Goal: Navigation & Orientation: Find specific page/section

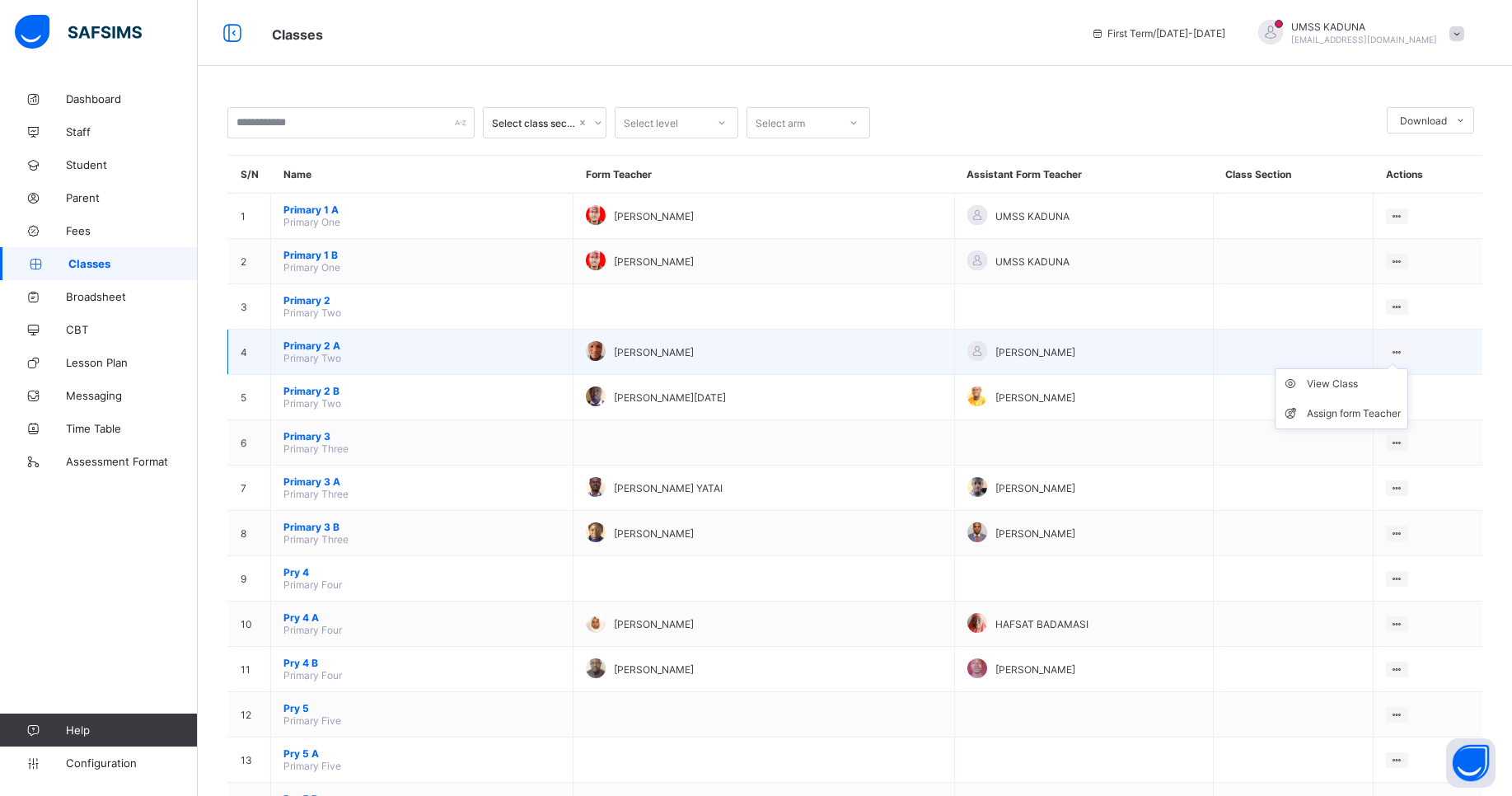
click at [1404, 351] on icon at bounding box center [1398, 352] width 14 height 13
click at [1360, 381] on div "View Class" at bounding box center [1353, 384] width 94 height 16
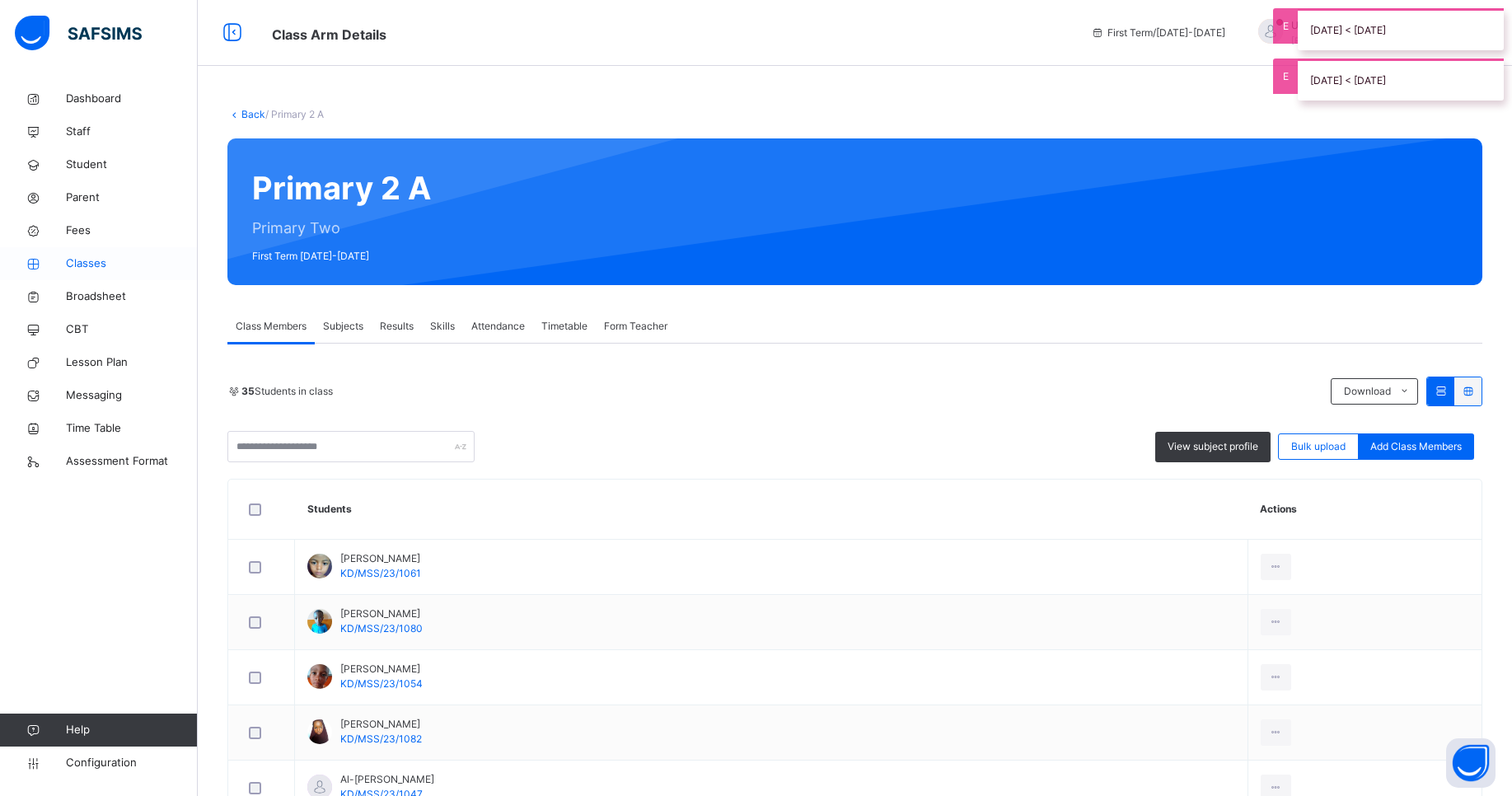
click at [109, 274] on link "Classes" at bounding box center [98, 263] width 197 height 33
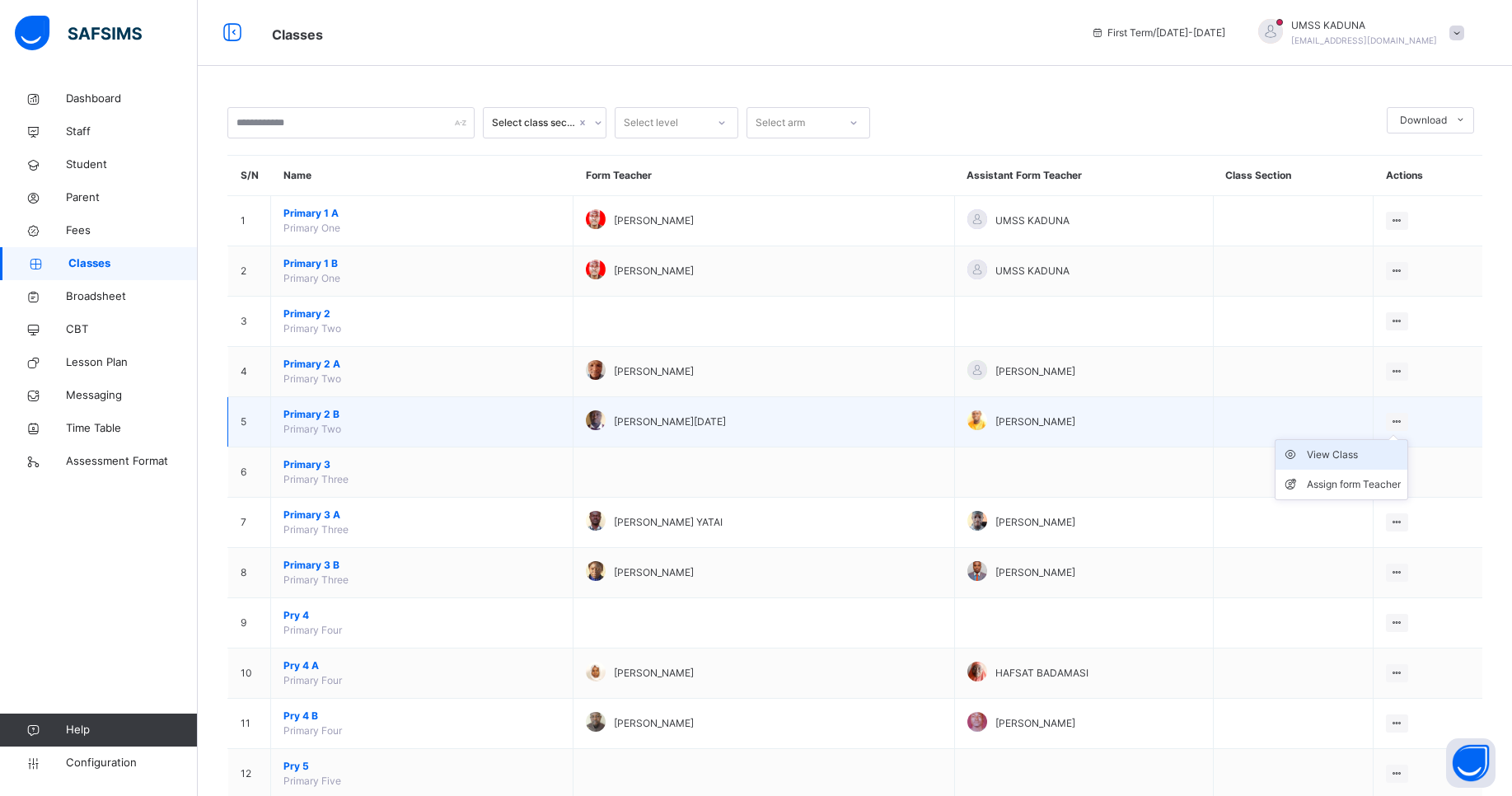
click at [1373, 452] on div "View Class" at bounding box center [1353, 455] width 94 height 16
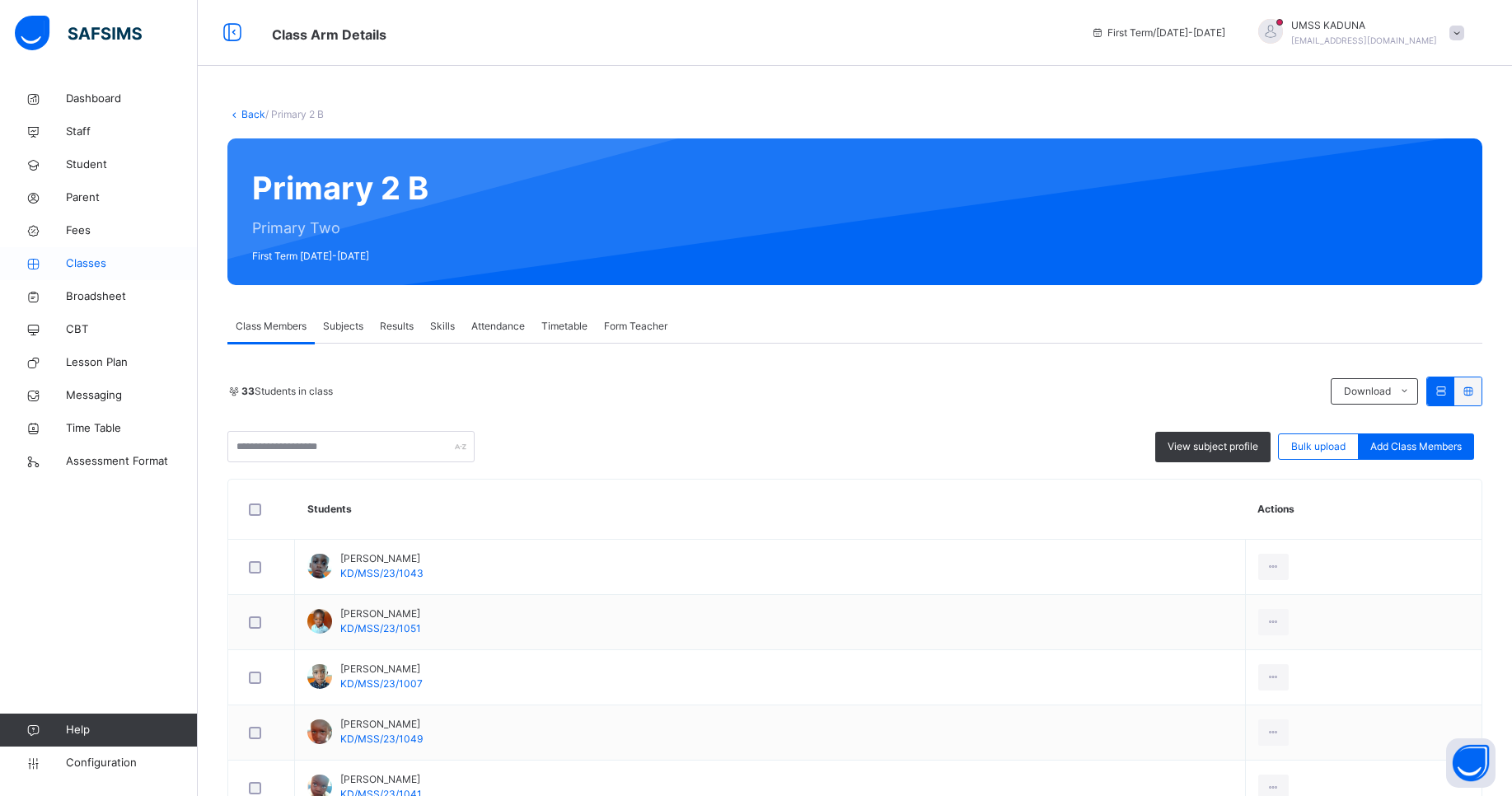
click at [96, 264] on span "Classes" at bounding box center [132, 263] width 132 height 16
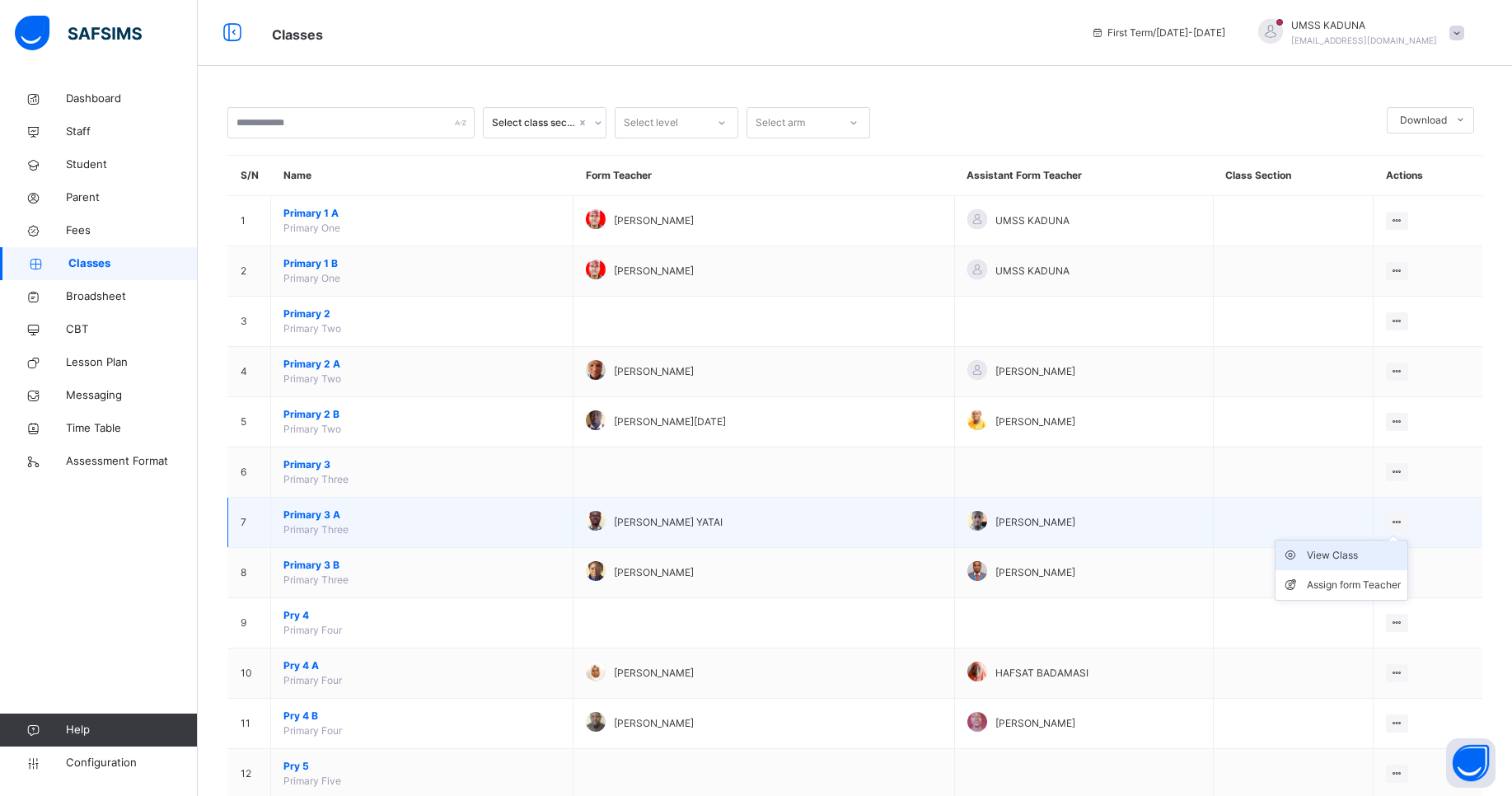
click at [1371, 553] on div "View Class" at bounding box center [1353, 555] width 94 height 16
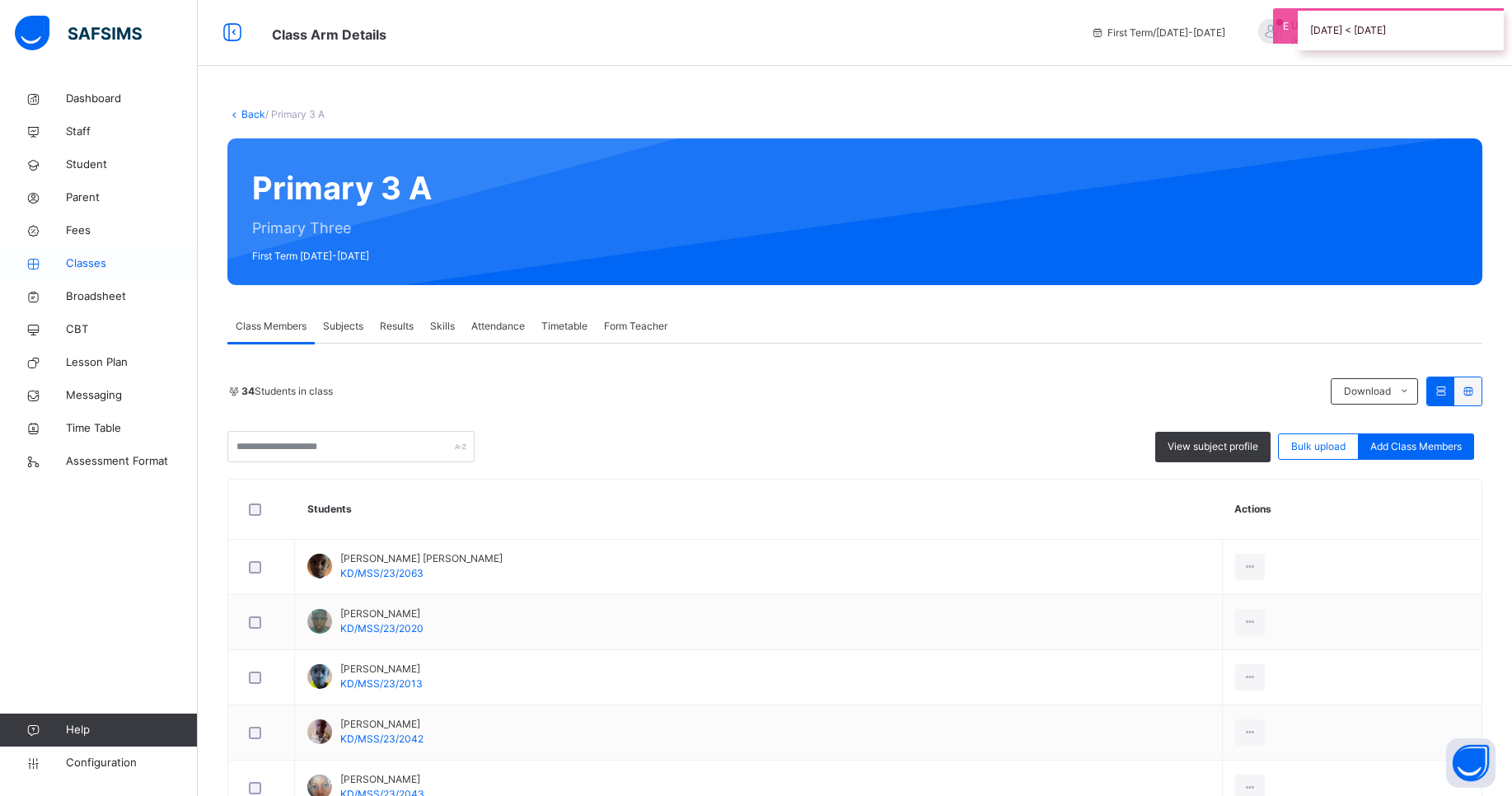
click at [107, 262] on span "Classes" at bounding box center [132, 263] width 132 height 16
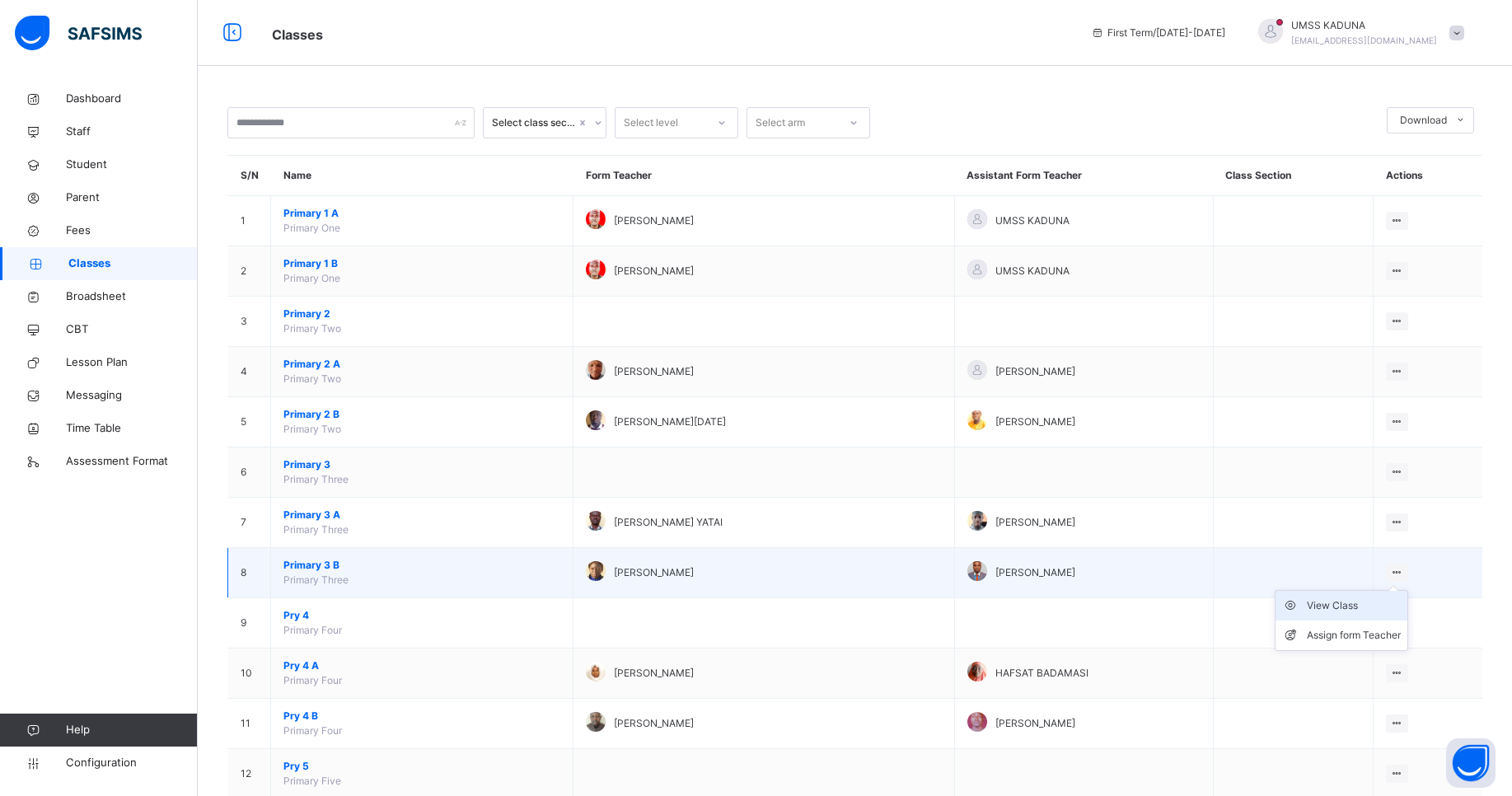
click at [1353, 608] on div "View Class" at bounding box center [1353, 606] width 94 height 16
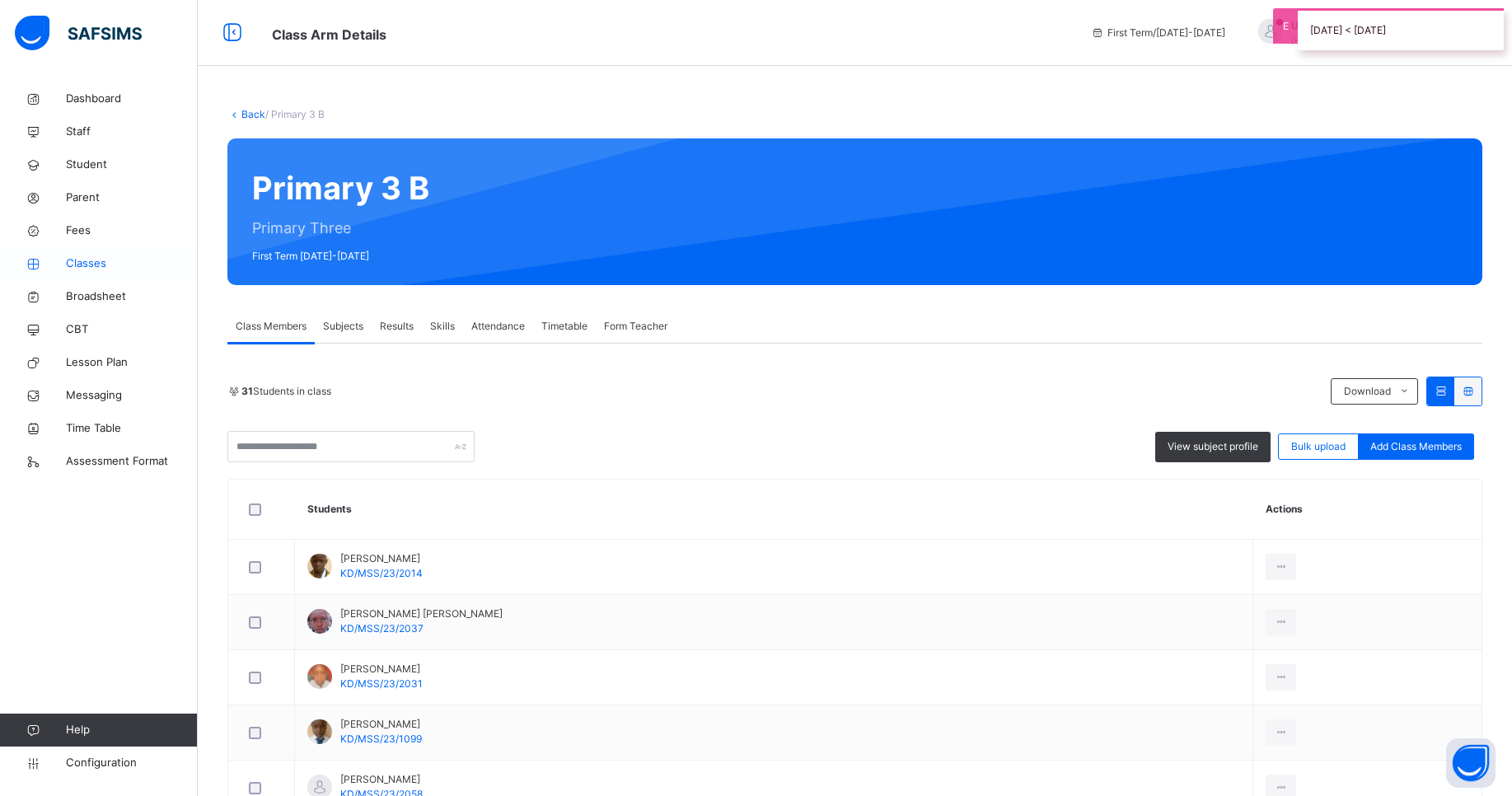
click at [101, 261] on span "Classes" at bounding box center [132, 263] width 132 height 16
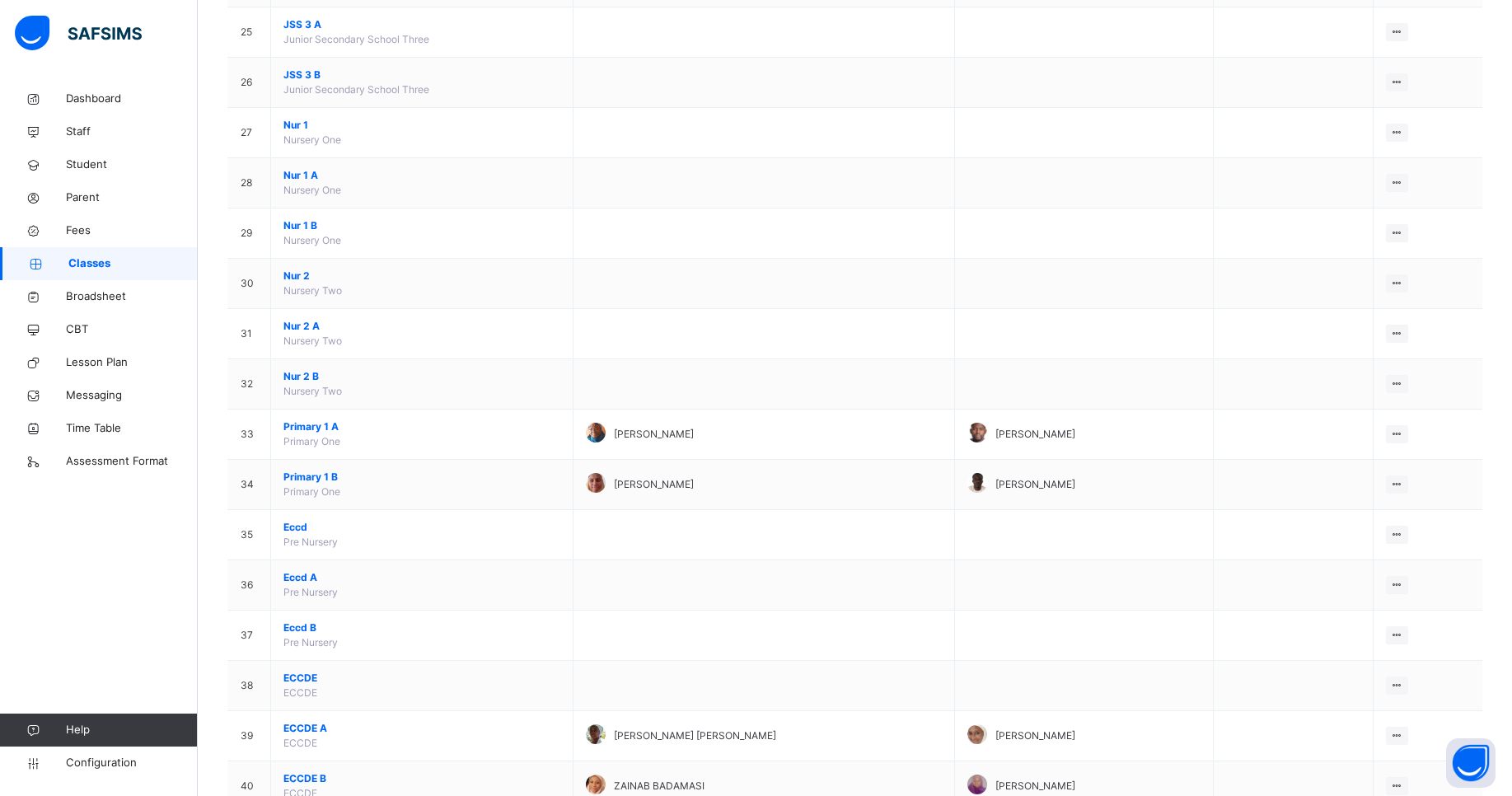
scroll to position [1452, 0]
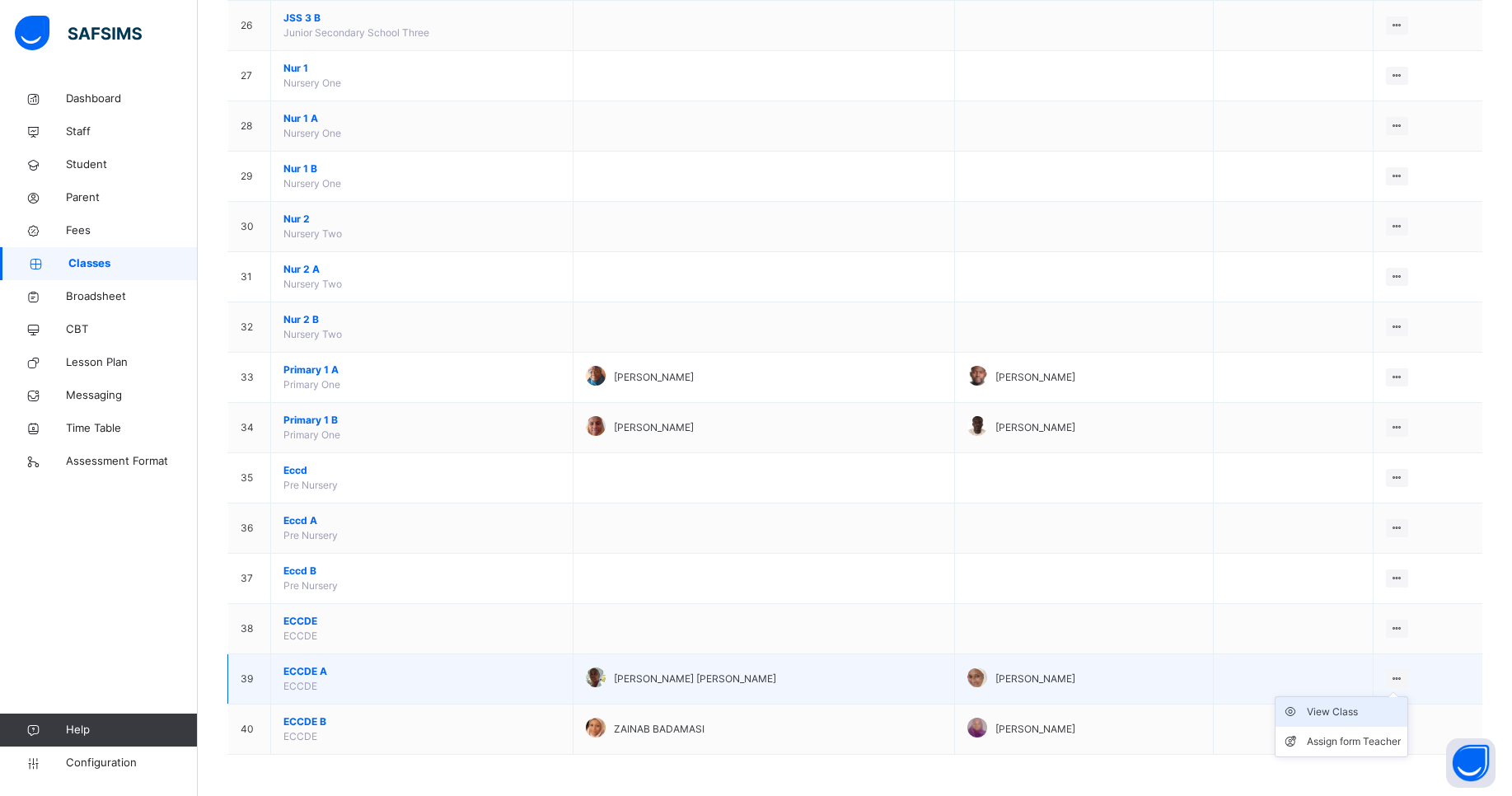
click at [1373, 713] on div "View Class" at bounding box center [1353, 712] width 94 height 16
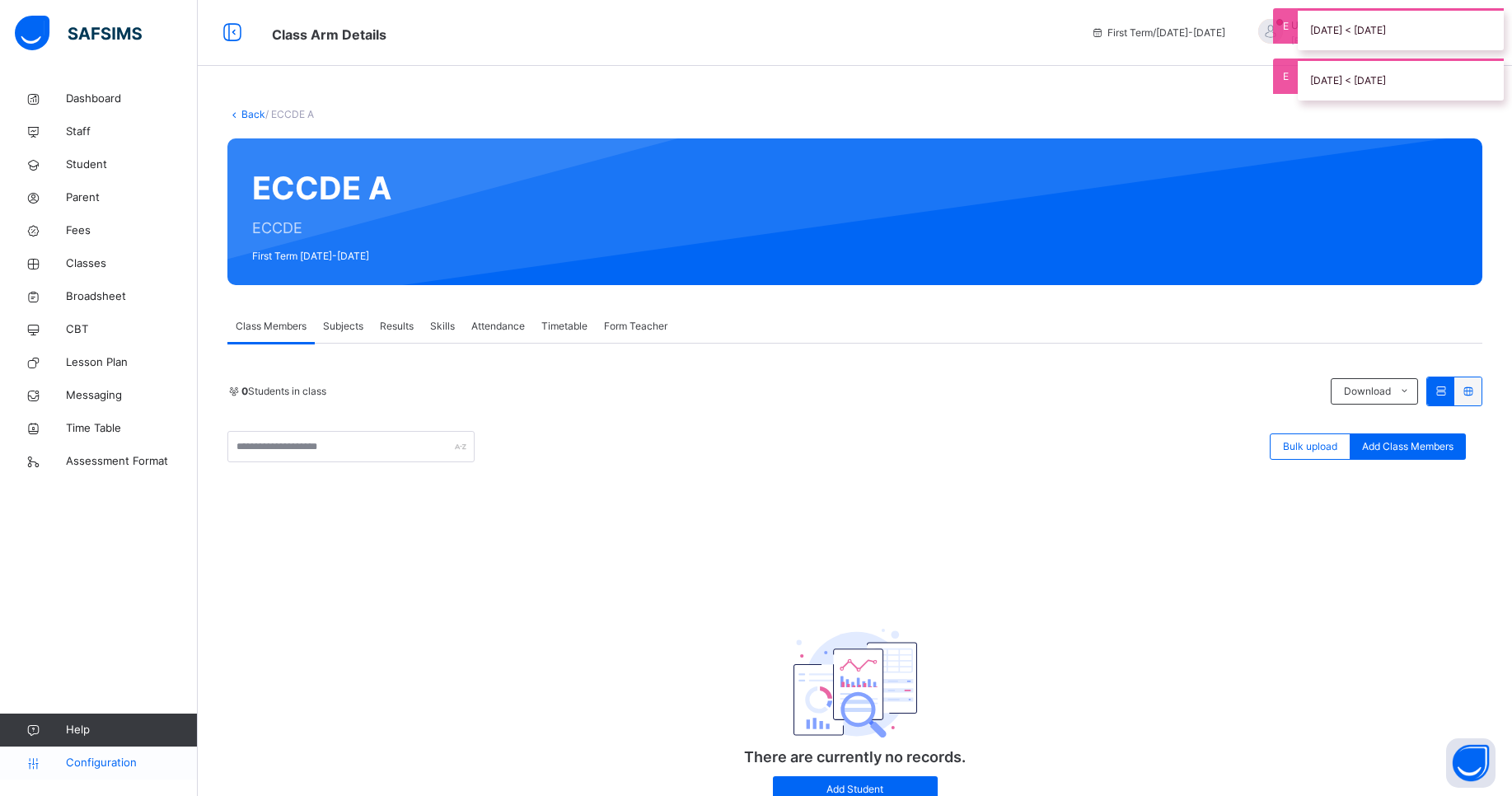
click at [105, 763] on span "Configuration" at bounding box center [131, 764] width 131 height 16
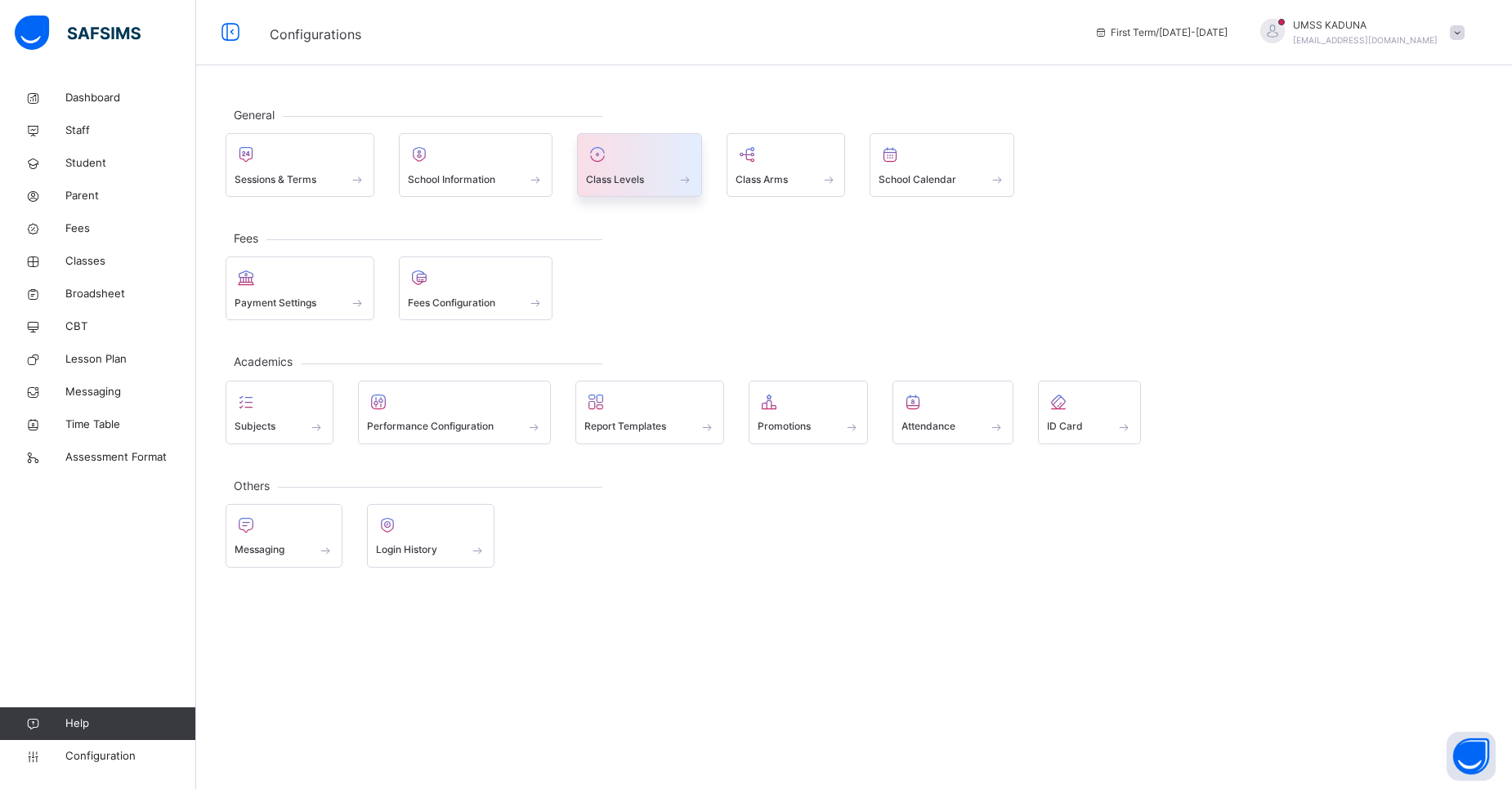
click at [629, 189] on div "Class Levels" at bounding box center [640, 164] width 125 height 63
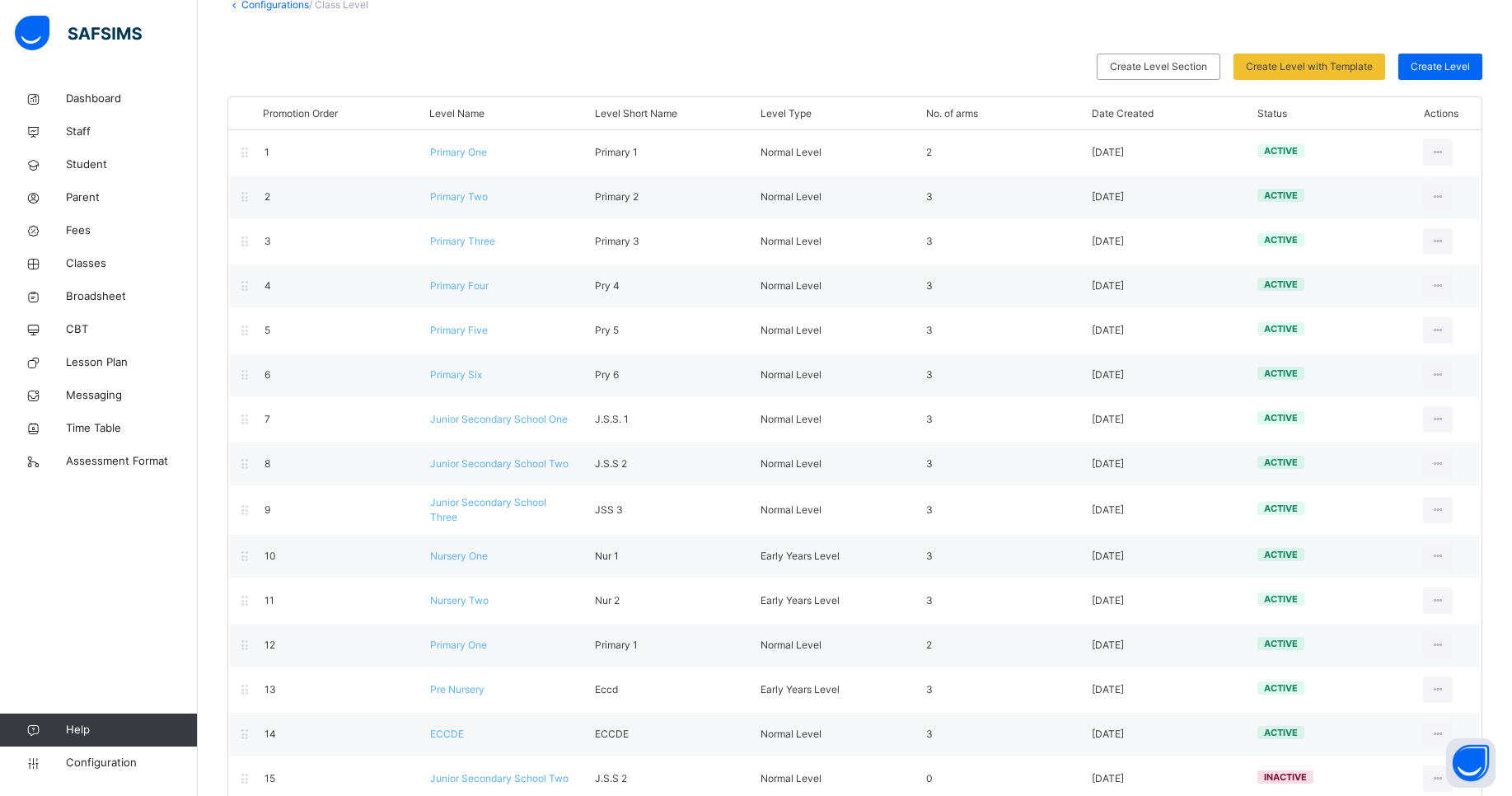
scroll to position [140, 0]
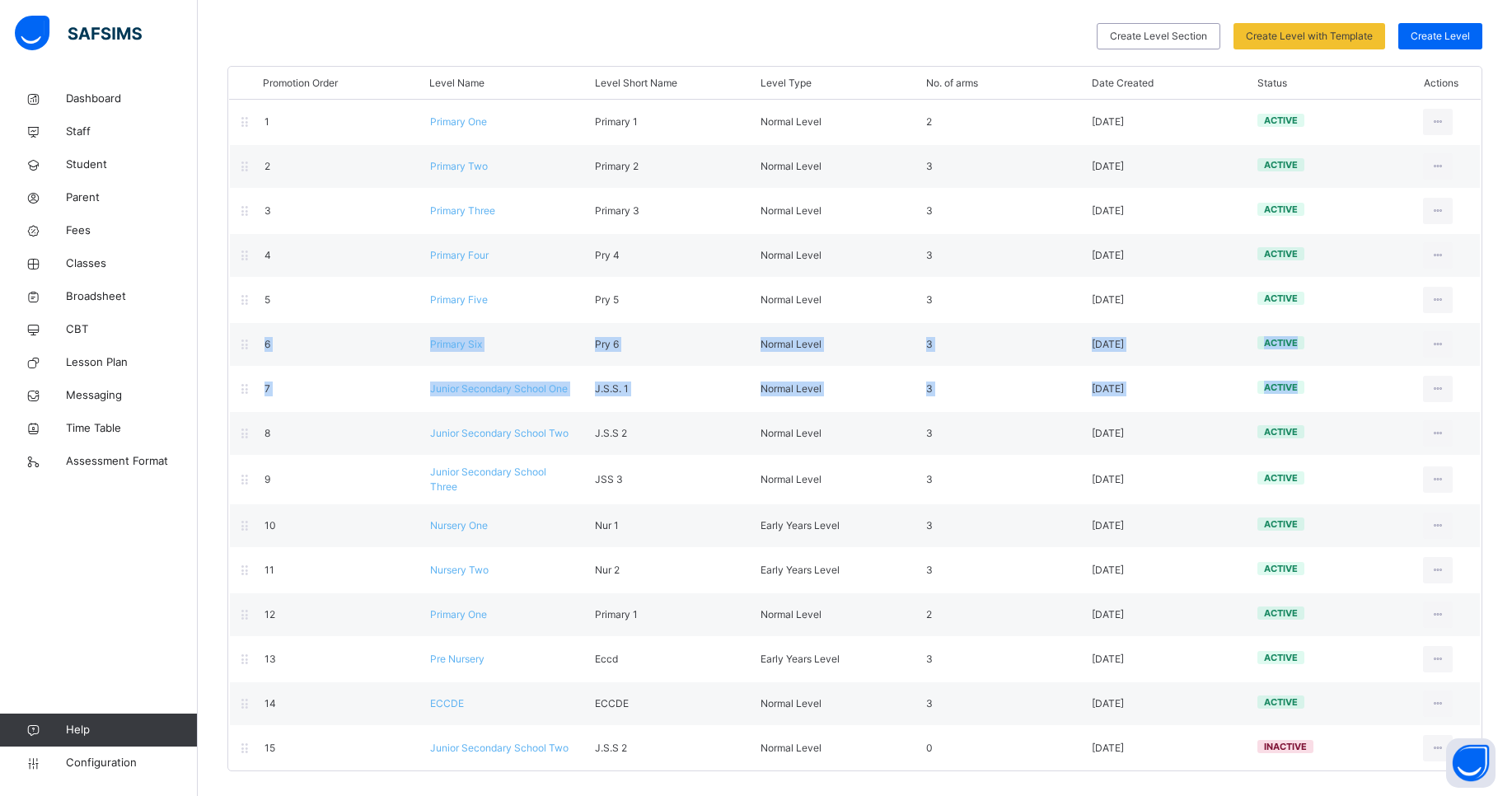
drag, startPoint x: 1511, startPoint y: 409, endPoint x: 1497, endPoint y: 253, distance: 156.6
click at [1488, 282] on div "Configurations / Class Level Create Level Section Create Level with Template Se…" at bounding box center [854, 369] width 1314 height 854
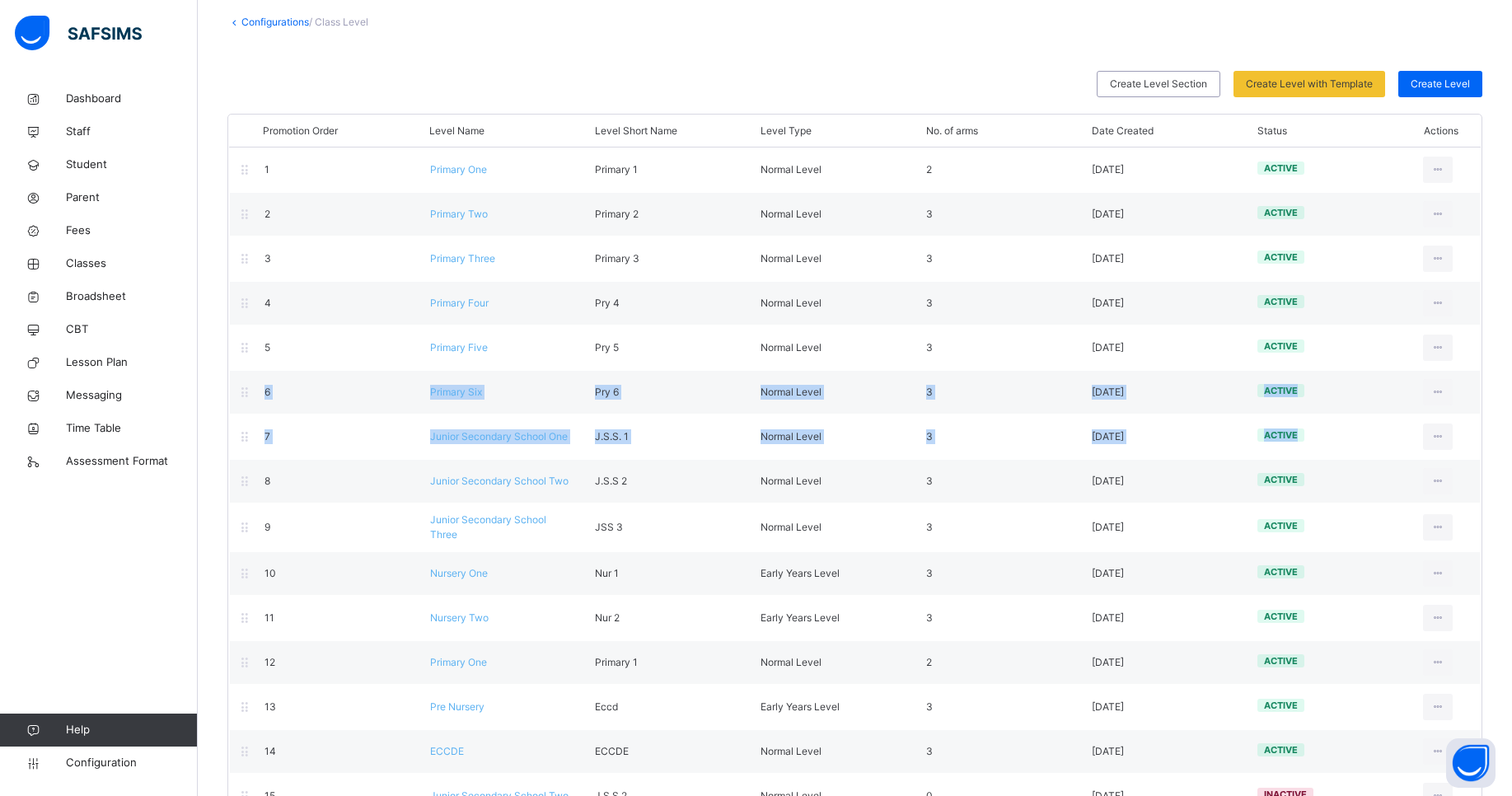
scroll to position [33, 0]
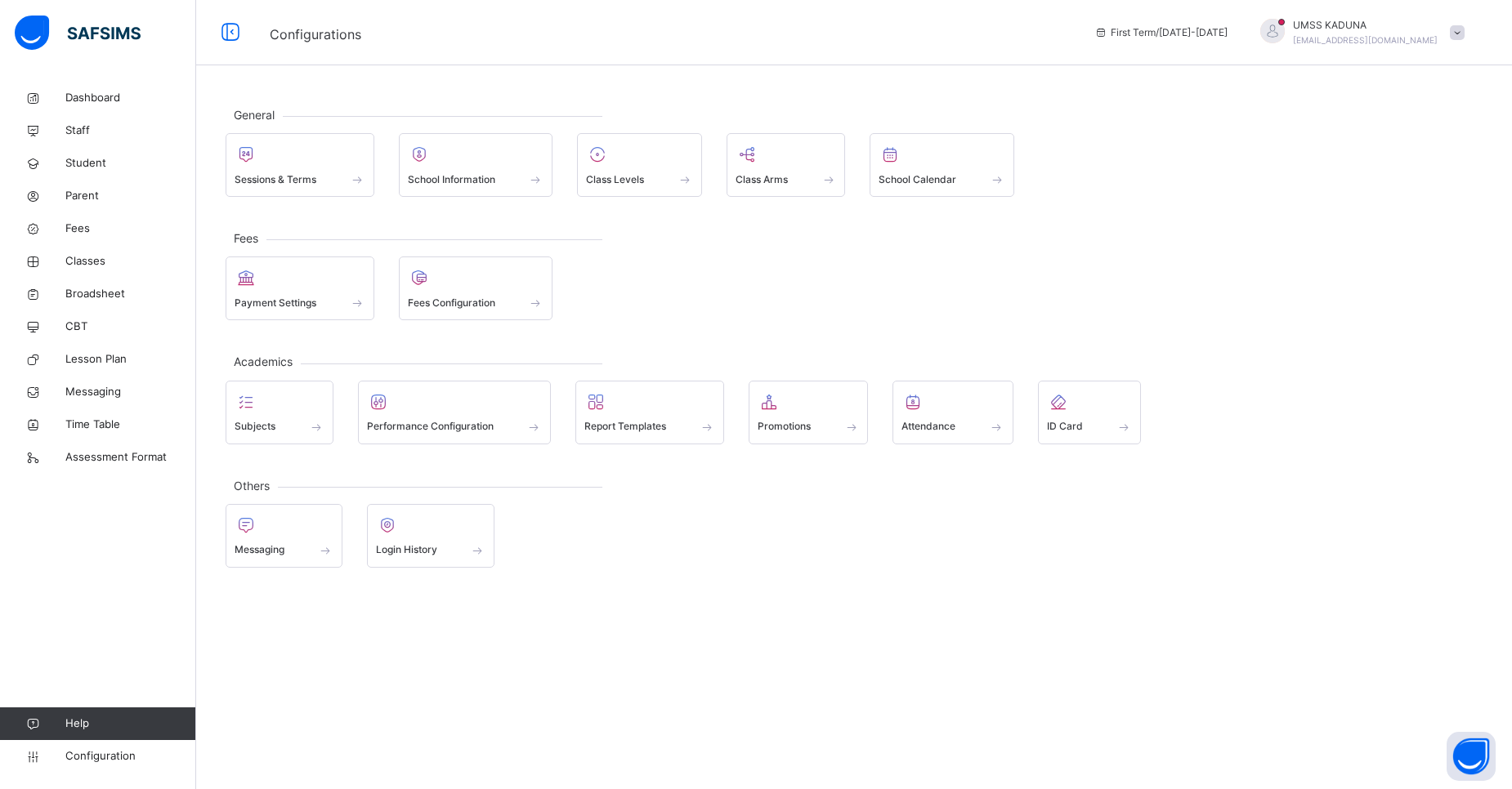
click at [1378, 451] on div "General Sessions & Terms School Information Class Levels Class Arms School Cale…" at bounding box center [853, 337] width 1315 height 511
click at [1284, 29] on div at bounding box center [1272, 30] width 24 height 24
click at [1395, 285] on div "Payment Settings Fees Configuration" at bounding box center [853, 288] width 1256 height 63
